Goal: Task Accomplishment & Management: Use online tool/utility

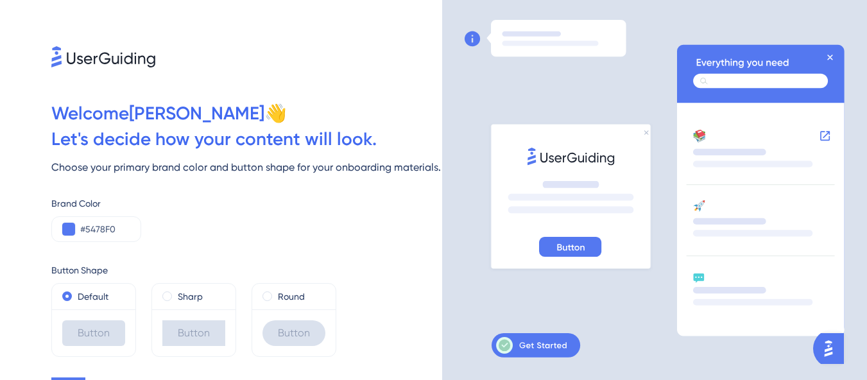
scroll to position [23, 0]
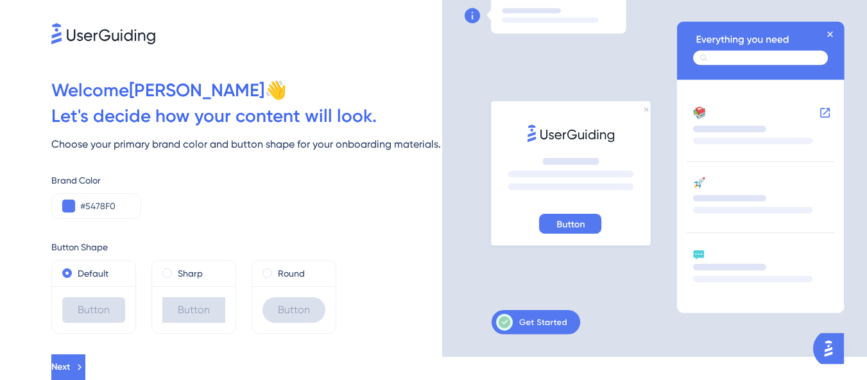
click at [104, 305] on div "Button" at bounding box center [93, 310] width 63 height 26
drag, startPoint x: 176, startPoint y: 319, endPoint x: 187, endPoint y: 275, distance: 46.2
click at [187, 275] on div "Sharp Button" at bounding box center [193, 297] width 85 height 74
click at [187, 275] on label "Sharp" at bounding box center [190, 273] width 25 height 15
click at [272, 276] on div "Round" at bounding box center [293, 273] width 63 height 15
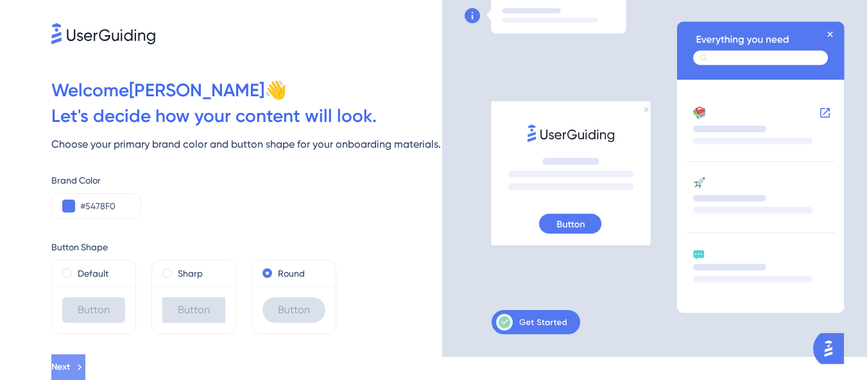
click at [85, 366] on button "Next" at bounding box center [68, 367] width 34 height 26
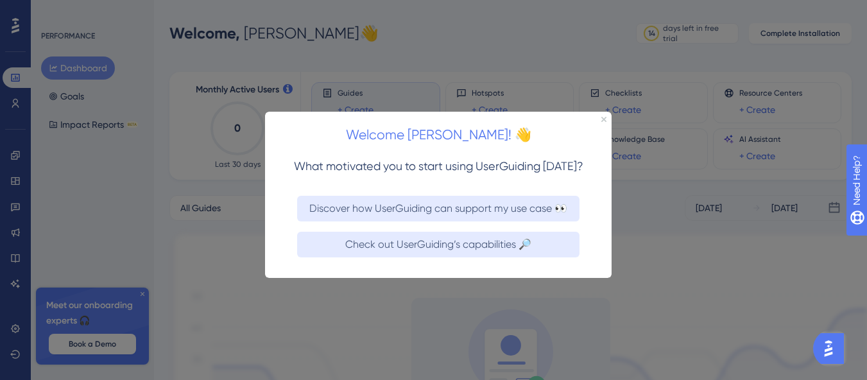
click at [606, 119] on div "Welcome Gil! 👋" at bounding box center [438, 131] width 346 height 40
click at [605, 119] on icon "Close Preview" at bounding box center [603, 118] width 5 height 5
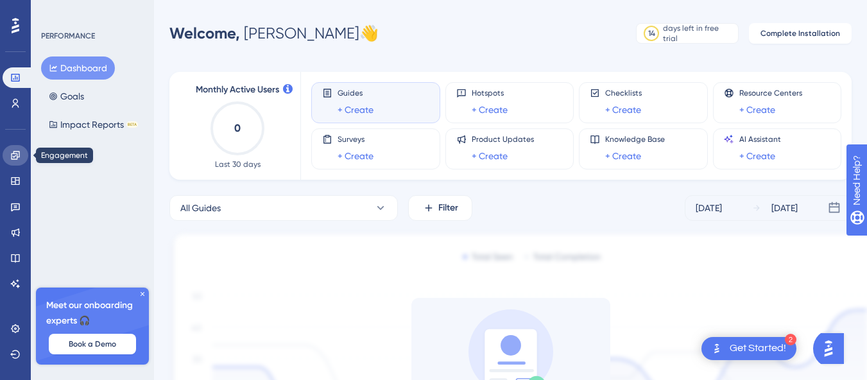
click at [19, 149] on link at bounding box center [16, 155] width 26 height 21
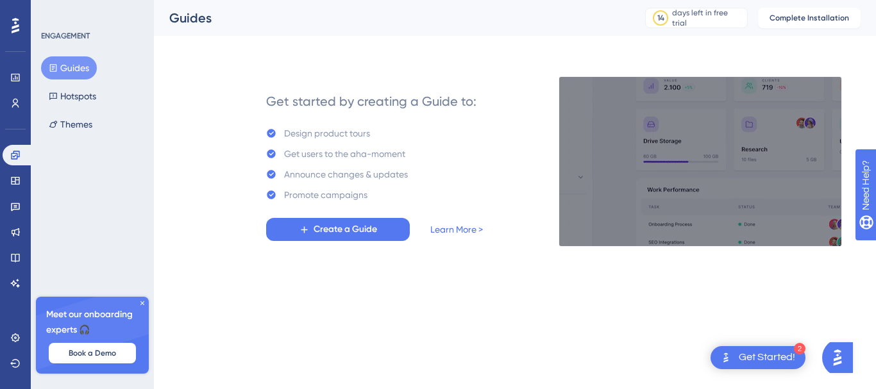
click at [104, 276] on div "✨ INSCREVA-SE AGORA✨" at bounding box center [68, 257] width 134 height 37
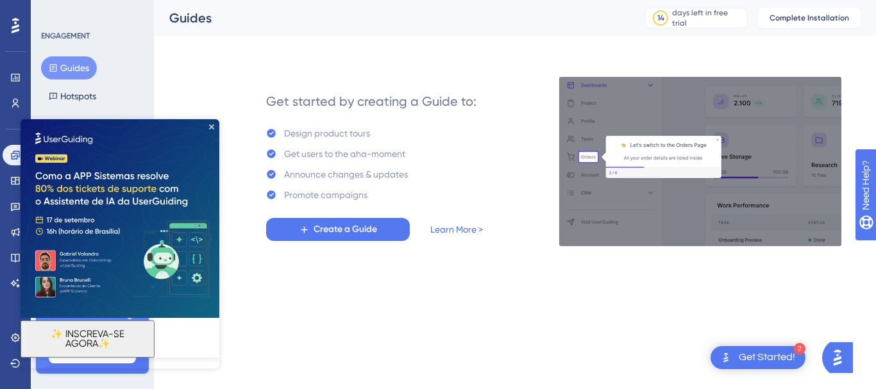
click at [216, 124] on img at bounding box center [120, 218] width 199 height 199
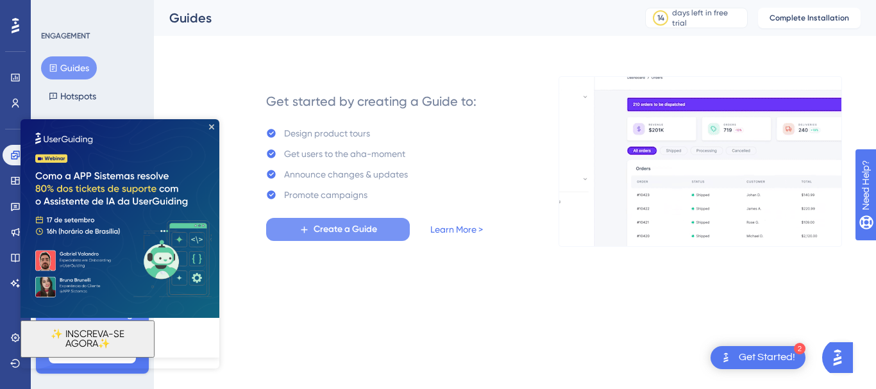
click at [327, 228] on span "Create a Guide" at bounding box center [346, 229] width 64 height 15
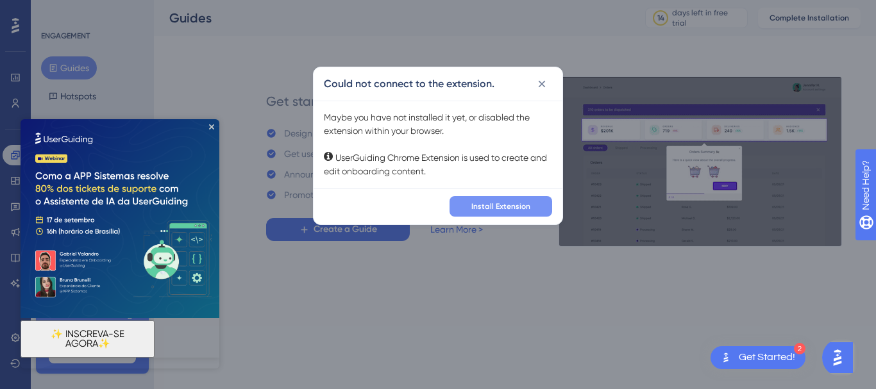
click at [488, 208] on span "Install Extension" at bounding box center [501, 206] width 59 height 10
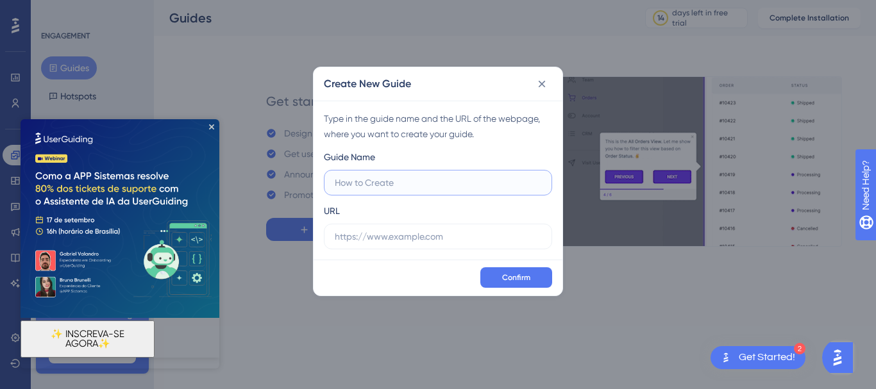
click at [389, 181] on input "text" at bounding box center [438, 183] width 207 height 14
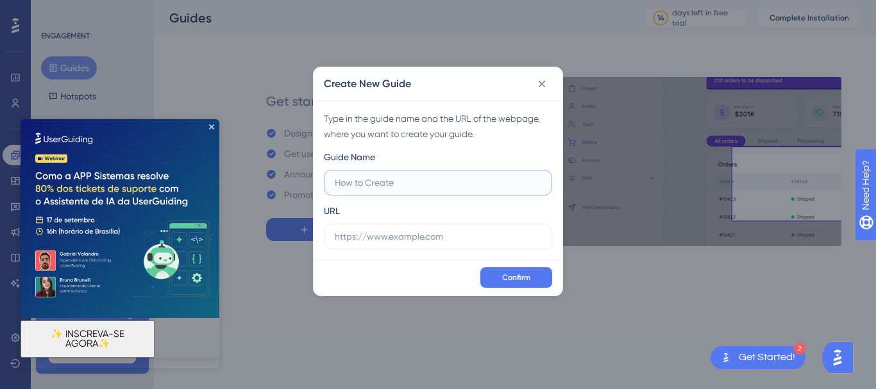
click at [407, 184] on input "text" at bounding box center [438, 183] width 207 height 14
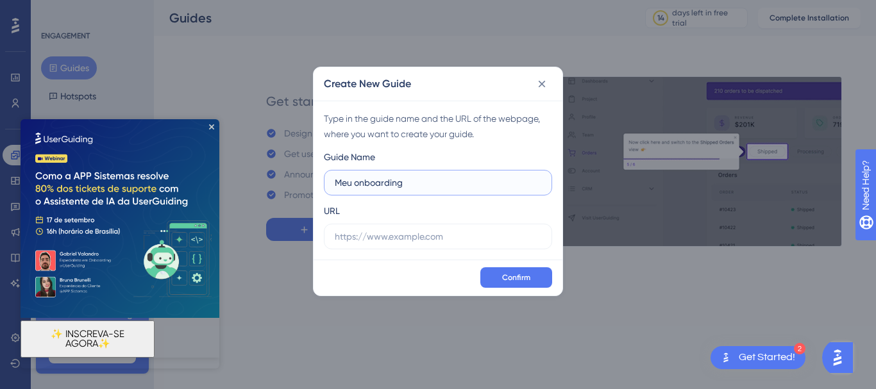
click at [422, 182] on input "Meu onboarding" at bounding box center [438, 183] width 207 height 14
type input "Meu onboarding"
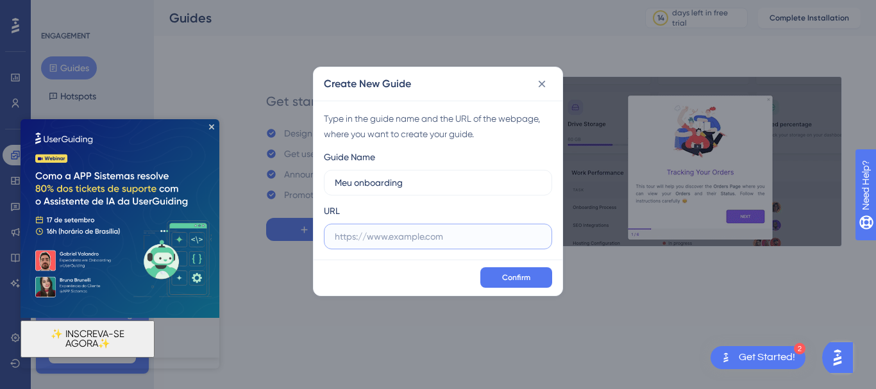
click at [445, 237] on input "text" at bounding box center [438, 237] width 207 height 14
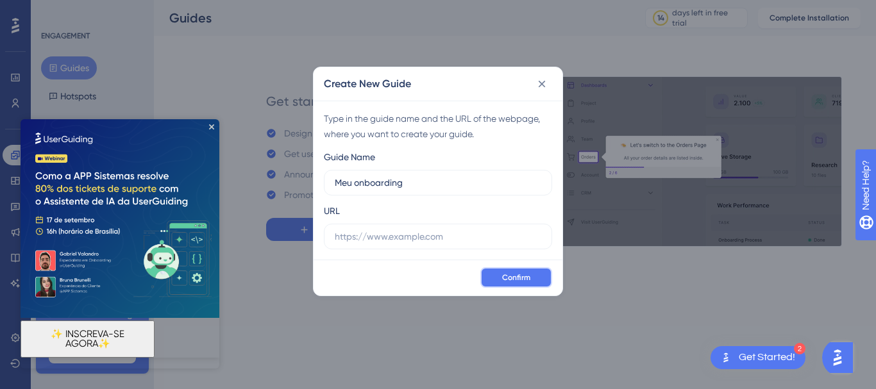
click at [504, 273] on span "Confirm" at bounding box center [516, 278] width 28 height 10
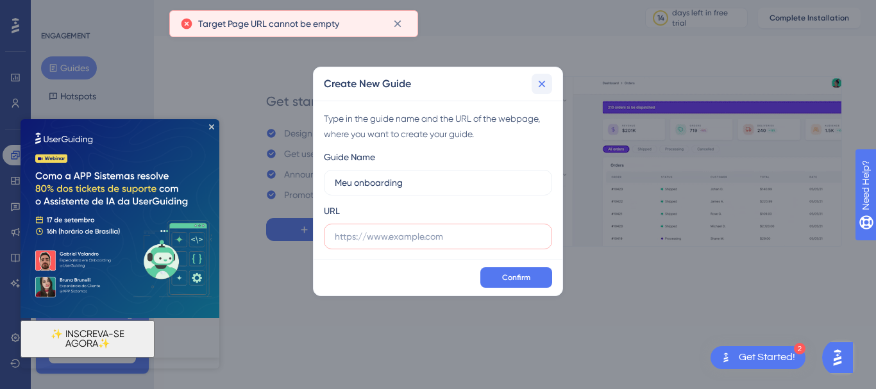
click at [542, 82] on icon at bounding box center [542, 84] width 13 height 13
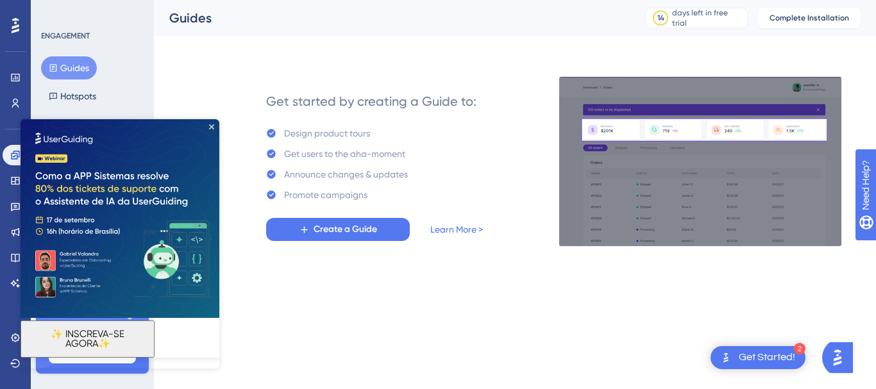
click at [209, 123] on img at bounding box center [120, 218] width 199 height 199
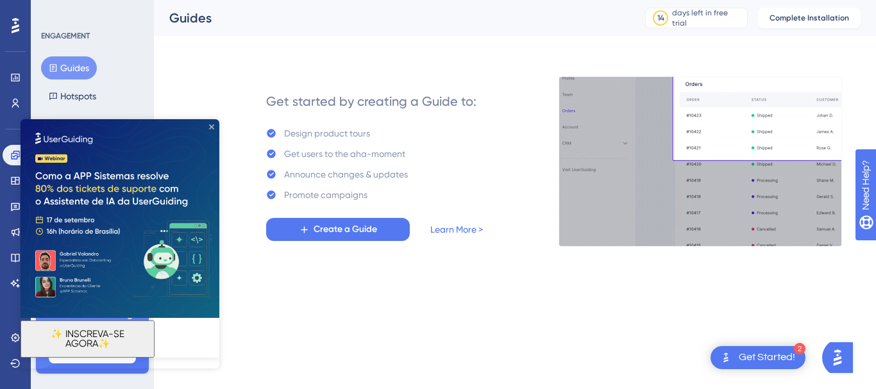
click at [212, 127] on icon "Close Preview" at bounding box center [211, 126] width 5 height 5
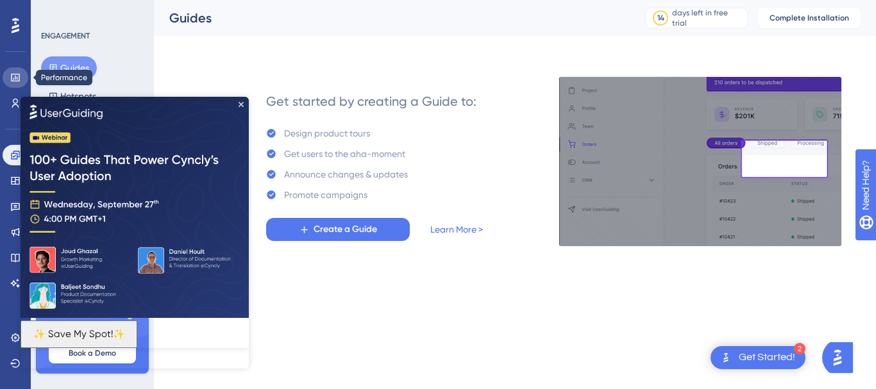
click at [15, 75] on icon at bounding box center [15, 77] width 10 height 10
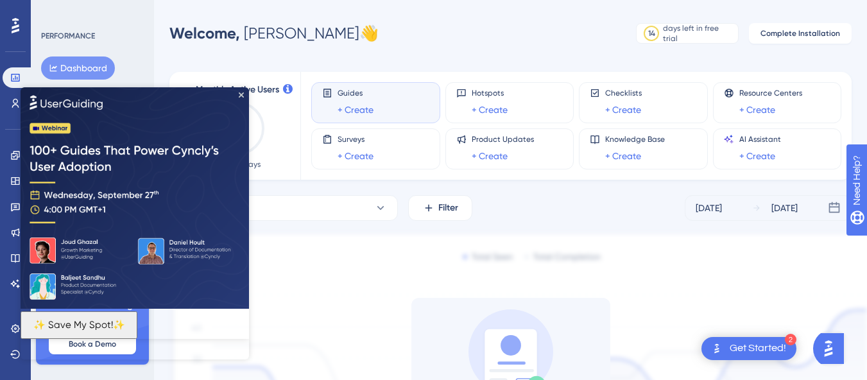
click at [244, 95] on img at bounding box center [135, 197] width 228 height 221
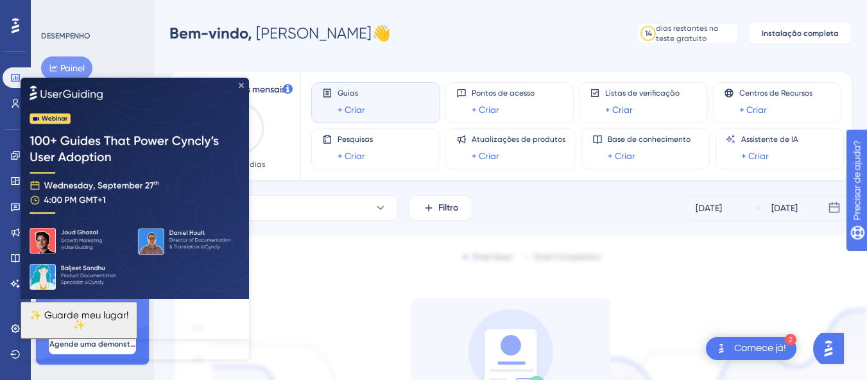
click at [241, 83] on icon "Fechar visualização" at bounding box center [241, 84] width 5 height 5
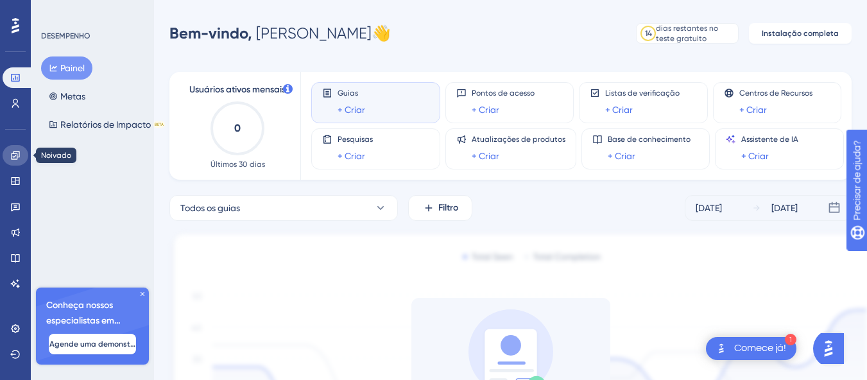
click at [13, 148] on link at bounding box center [16, 155] width 26 height 21
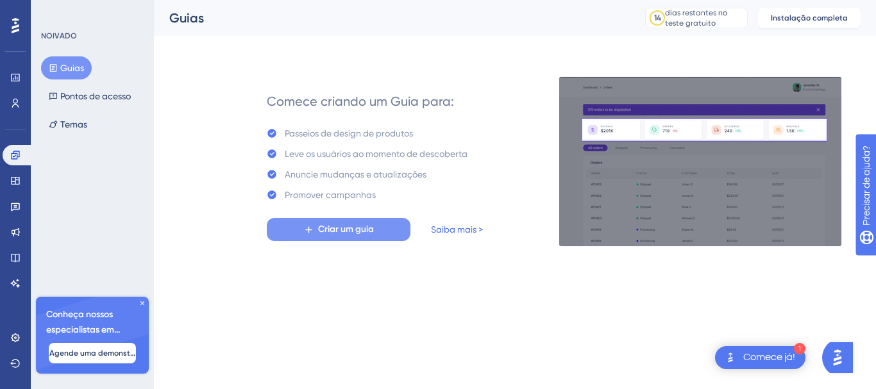
click at [343, 232] on font "Criar um guia" at bounding box center [346, 229] width 56 height 11
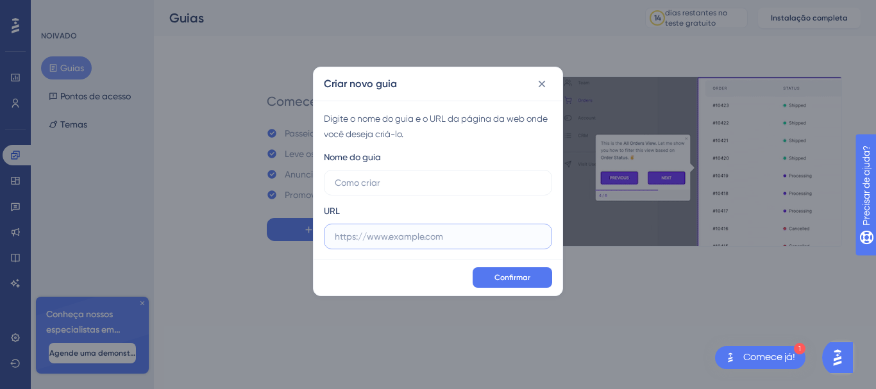
click at [373, 242] on input "text" at bounding box center [438, 237] width 207 height 14
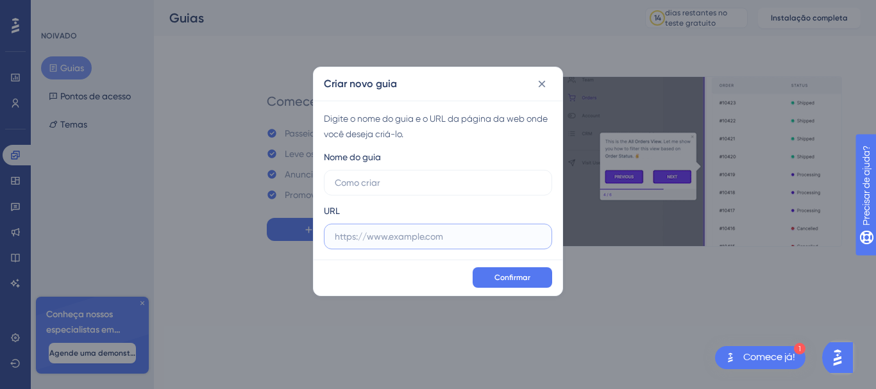
type input "t"
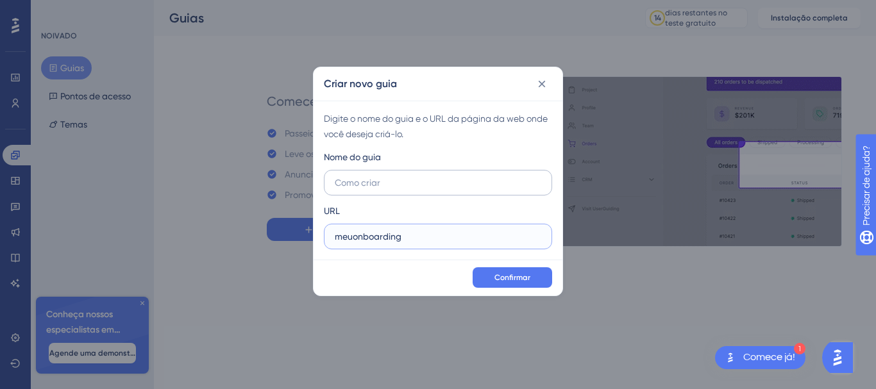
type input "meuonboarding"
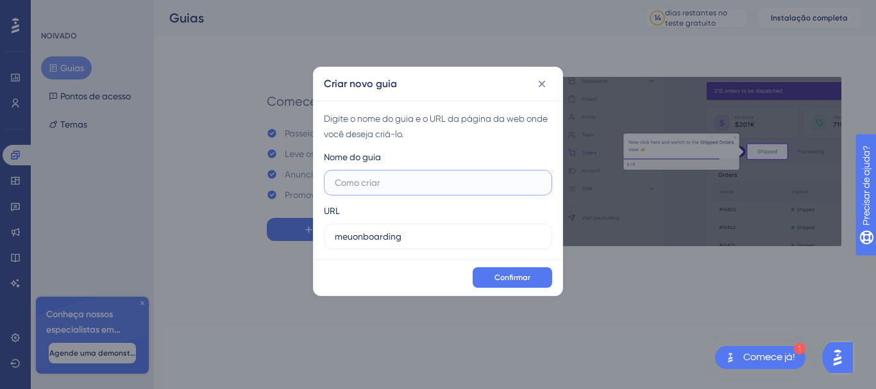
click at [371, 176] on input "text" at bounding box center [438, 183] width 207 height 14
type input "meu onboarding"
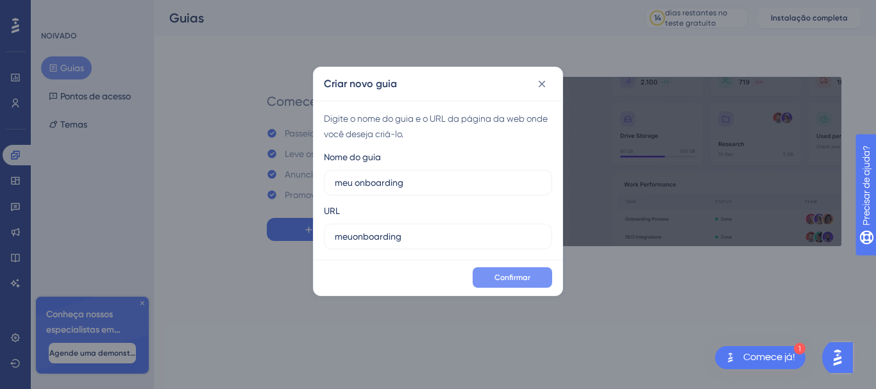
click at [500, 278] on font "Confirmar" at bounding box center [513, 277] width 36 height 9
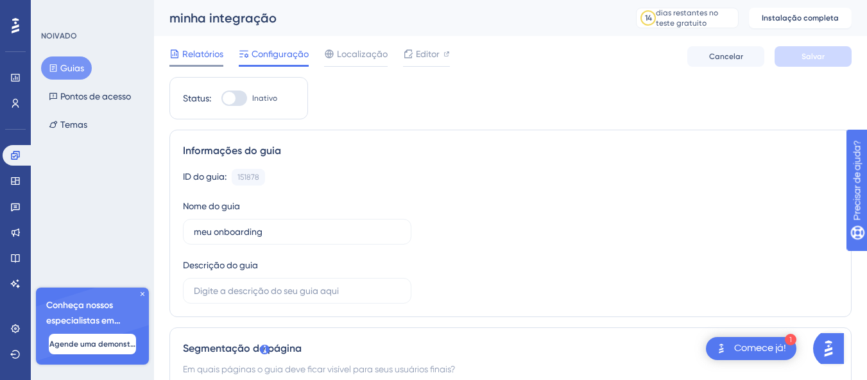
click at [199, 47] on span "Relatórios" at bounding box center [202, 53] width 41 height 15
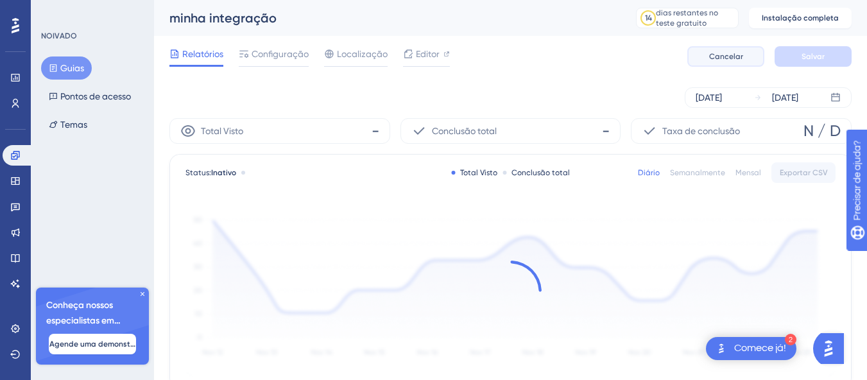
click at [733, 54] on font "Cancelar" at bounding box center [726, 56] width 34 height 9
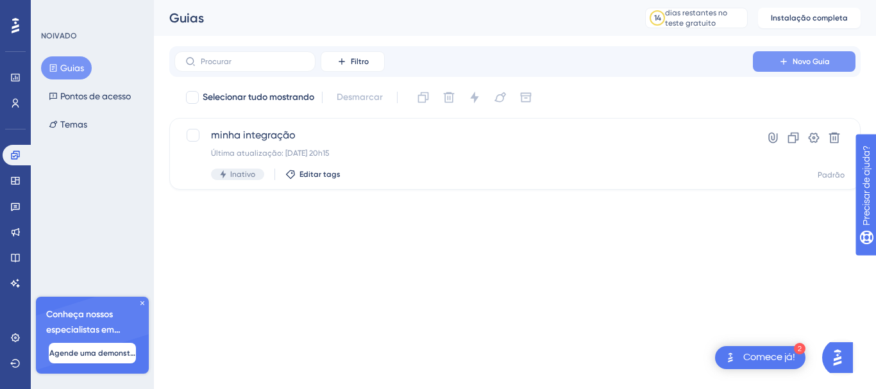
click at [810, 66] on span "Novo Guia" at bounding box center [811, 61] width 37 height 10
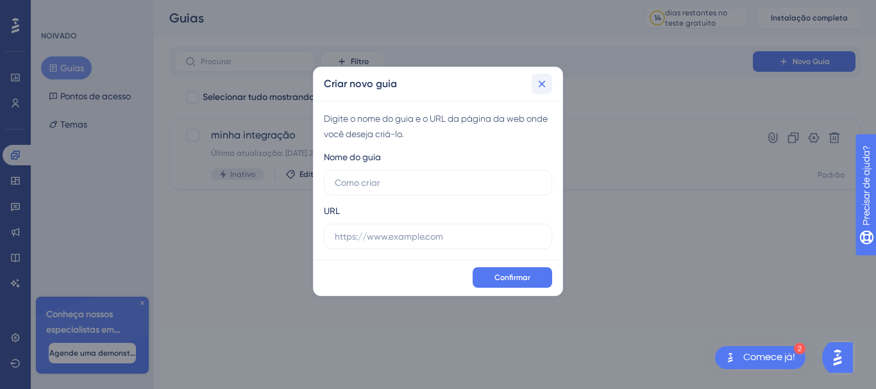
click at [540, 84] on icon at bounding box center [542, 84] width 13 height 13
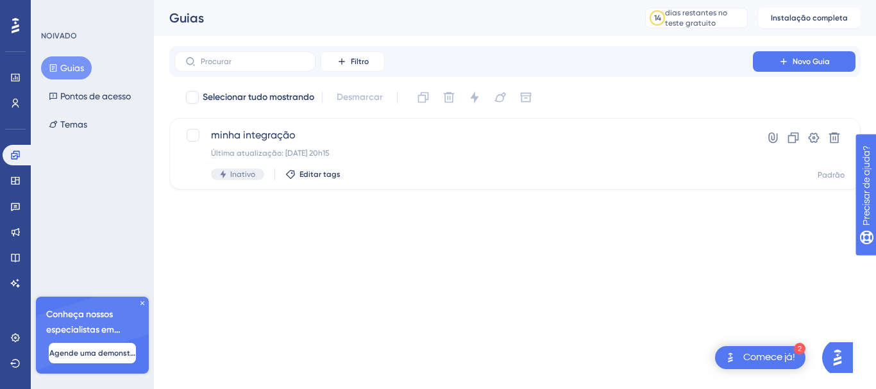
click at [744, 357] on font "Comece já!" at bounding box center [769, 357] width 52 height 10
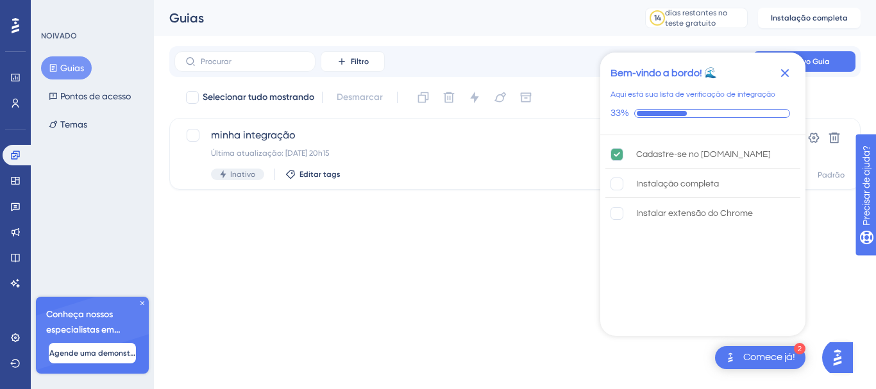
click at [786, 76] on icon "Fechar lista de verificação" at bounding box center [785, 73] width 8 height 8
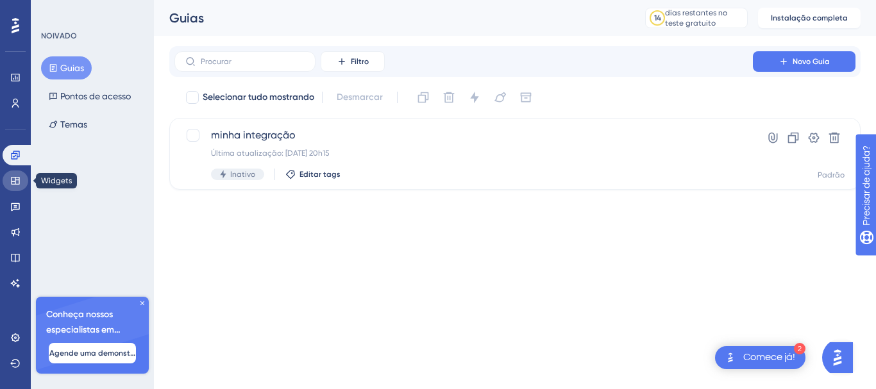
click at [4, 182] on link at bounding box center [16, 181] width 26 height 21
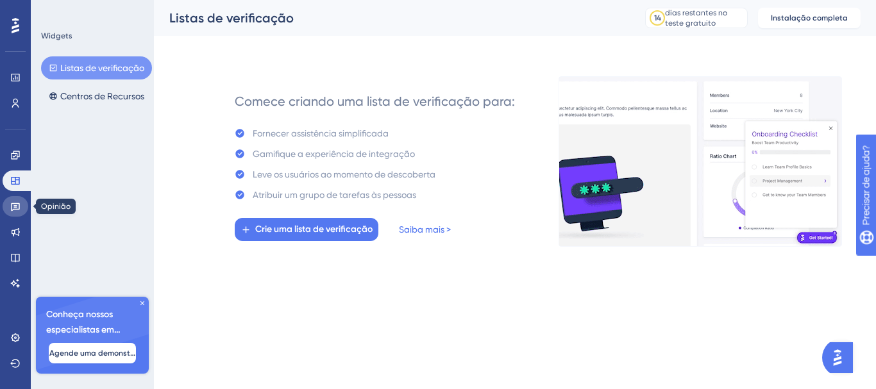
click at [18, 207] on icon at bounding box center [15, 206] width 10 height 10
